Goal: Find specific page/section: Find specific page/section

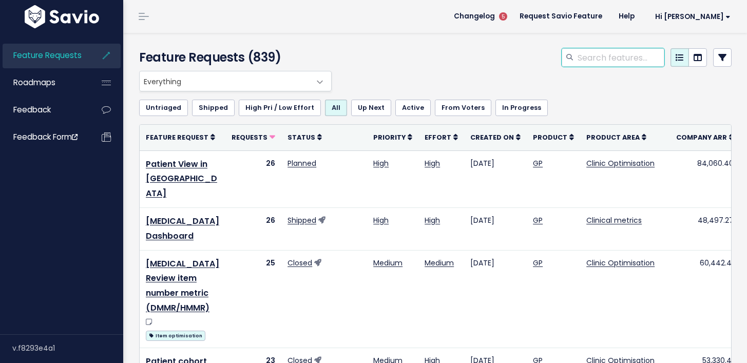
click at [586, 60] on input "search" at bounding box center [620, 57] width 88 height 18
type input "ipn"
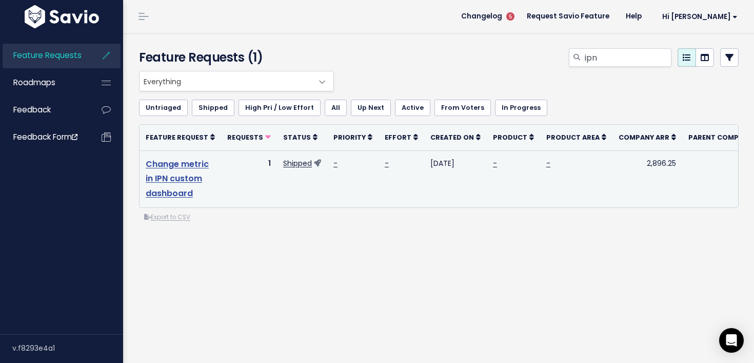
click at [180, 183] on link "Change metric in IPN custom dashboard" at bounding box center [177, 179] width 63 height 42
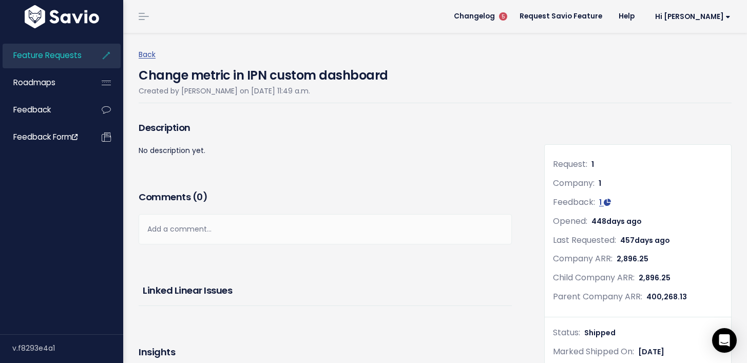
click at [48, 62] on link "Feature Requests" at bounding box center [44, 56] width 83 height 24
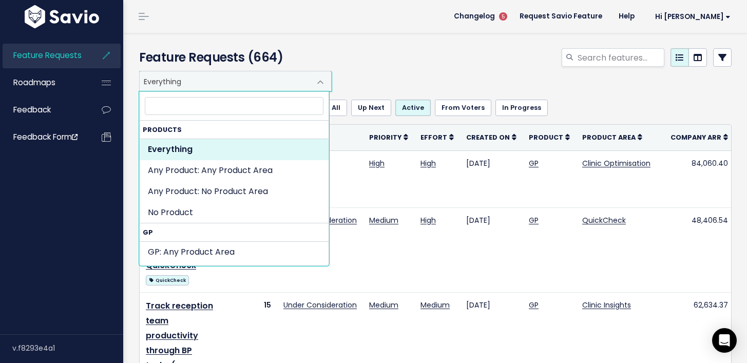
click at [210, 83] on span "Everything" at bounding box center [225, 81] width 171 height 20
click at [412, 75] on div "Everything Any Product: Any Product Area Any Product: No Product Area No Produc…" at bounding box center [433, 81] width 592 height 21
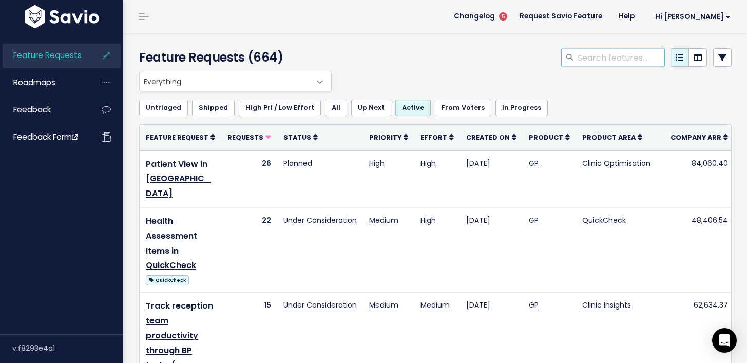
click at [595, 61] on input "search" at bounding box center [620, 57] width 88 height 18
type input "ipn"
